Goal: Task Accomplishment & Management: Manage account settings

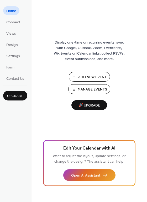
click at [89, 89] on span "Manage Events" at bounding box center [92, 90] width 29 height 6
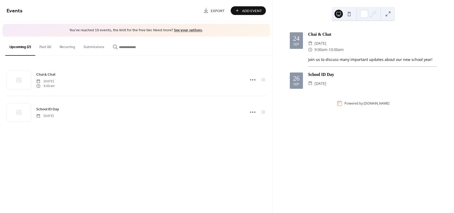
drag, startPoint x: 43, startPoint y: 49, endPoint x: 46, endPoint y: 55, distance: 6.8
click at [43, 49] on button "Past (8)" at bounding box center [45, 46] width 20 height 19
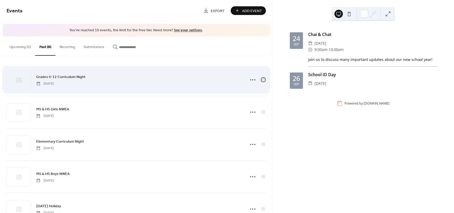
click at [264, 80] on div at bounding box center [263, 79] width 5 height 5
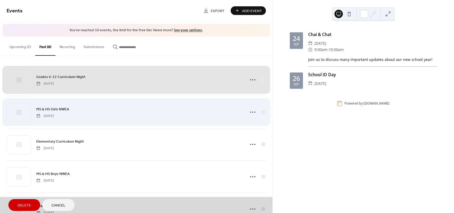
click at [263, 112] on div "MS & HS Girls NWEA [DATE]" at bounding box center [137, 112] width 260 height 32
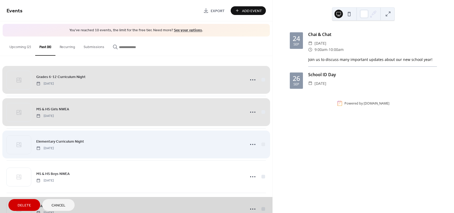
click at [262, 146] on div "Elementary Curriculum Night [DATE]" at bounding box center [137, 144] width 260 height 32
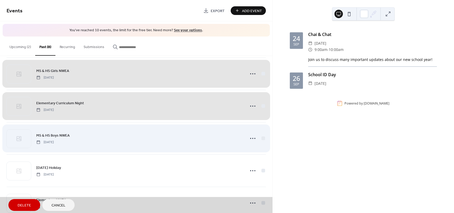
scroll to position [53, 0]
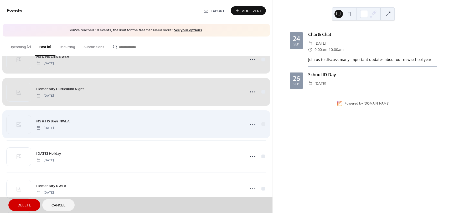
click at [263, 124] on div "MS & HS Boys NWEA [DATE]" at bounding box center [137, 124] width 260 height 32
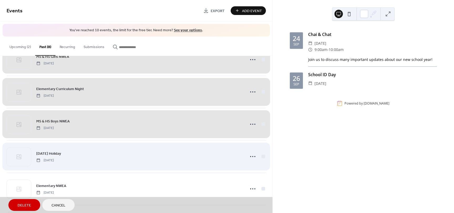
click at [262, 158] on div "Labor Day Holiday Monday, September 1, 2025" at bounding box center [137, 156] width 260 height 32
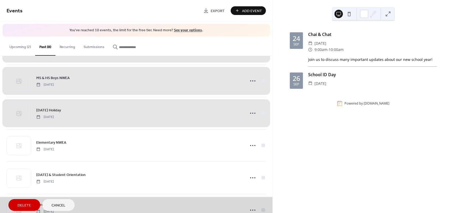
scroll to position [117, 0]
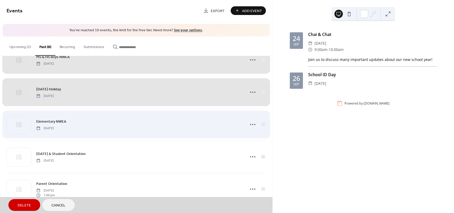
click at [262, 125] on div "Elementary NWEA Thursday, August 28, 2025" at bounding box center [137, 124] width 260 height 32
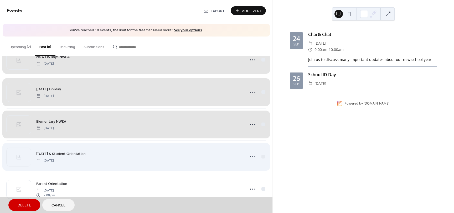
click at [263, 158] on div "First Day of School & Student Orientation Monday, August 18, 2025" at bounding box center [137, 157] width 260 height 32
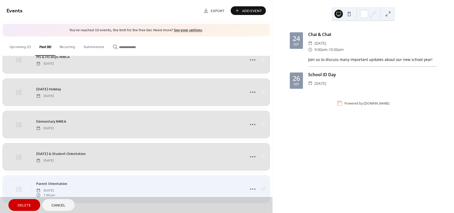
click at [262, 190] on div "Parent Orientation Monday, August 11, 2025 7:00 pm" at bounding box center [137, 189] width 260 height 32
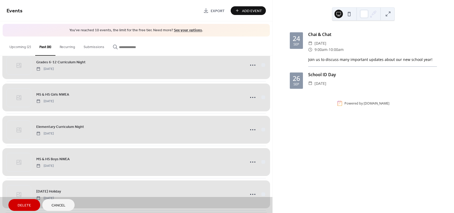
scroll to position [0, 0]
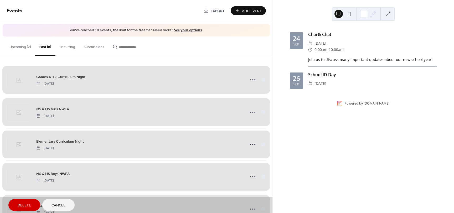
click at [19, 207] on span "Delete" at bounding box center [24, 206] width 13 height 6
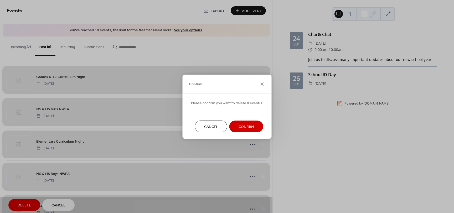
click at [248, 129] on span "Confirm" at bounding box center [247, 127] width 16 height 6
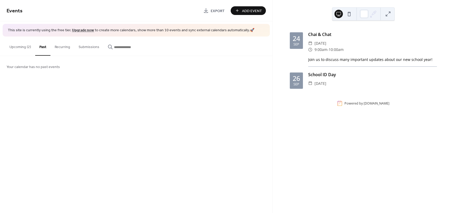
click at [18, 48] on button "Upcoming (2)" at bounding box center [20, 46] width 30 height 19
